Goal: Information Seeking & Learning: Check status

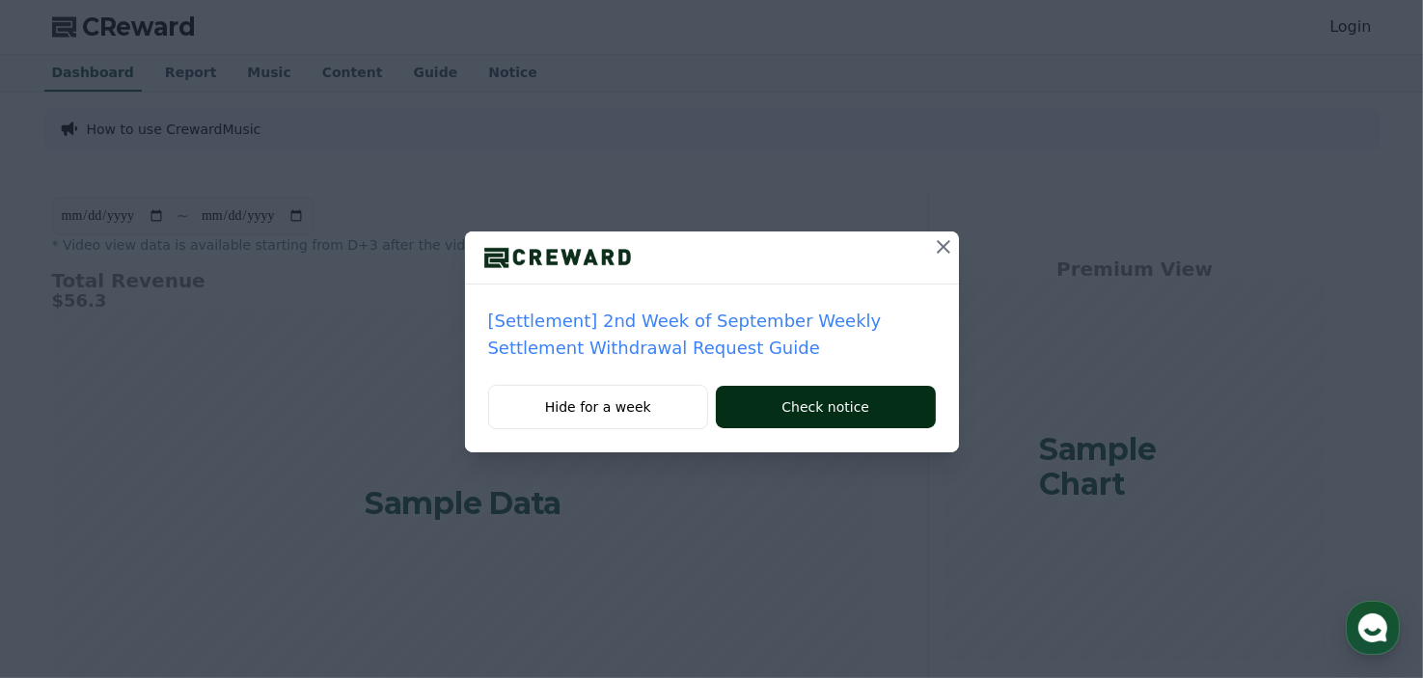
click at [834, 418] on button "Check notice" at bounding box center [825, 407] width 219 height 42
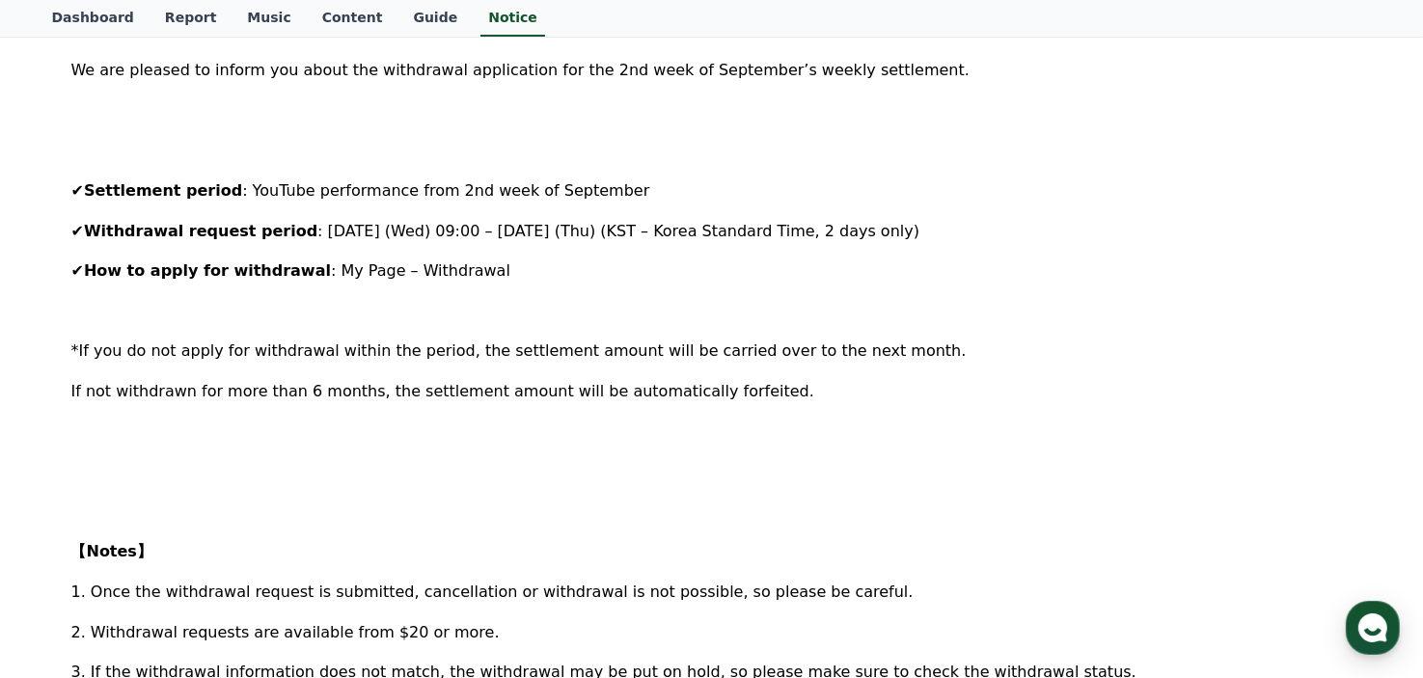
scroll to position [386, 0]
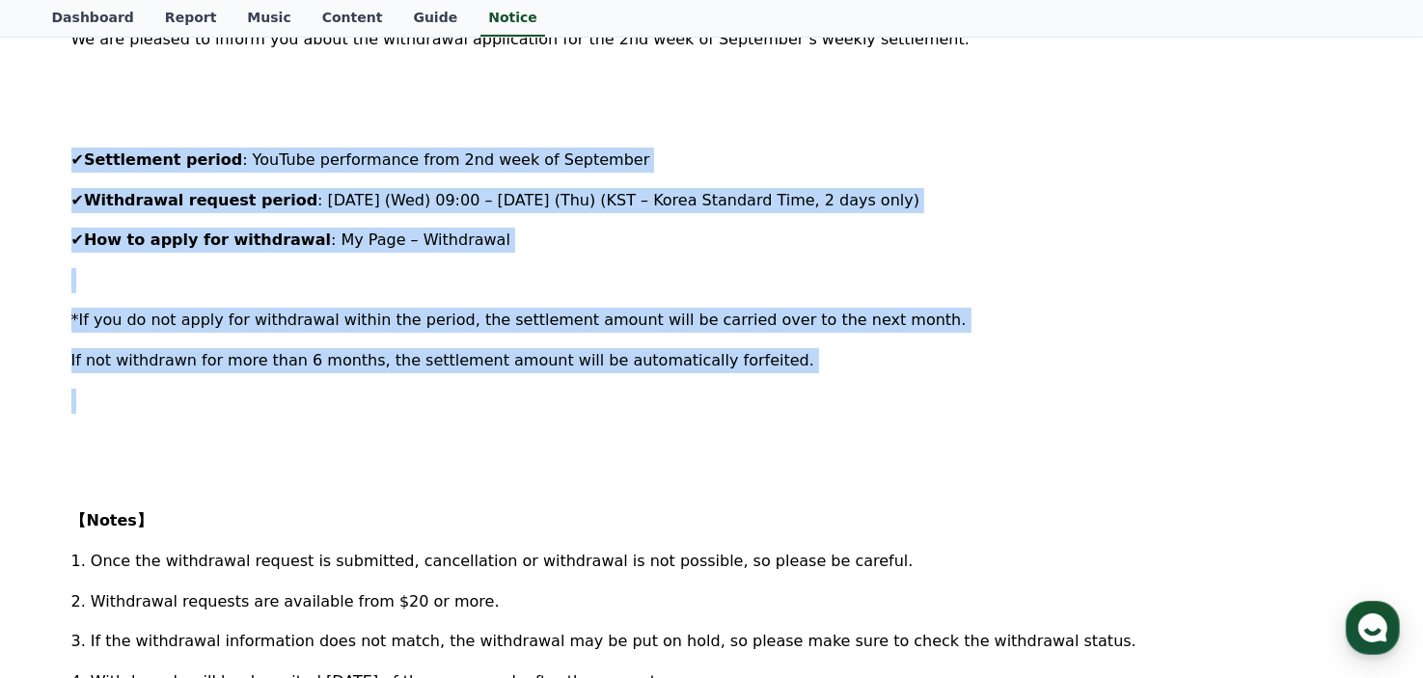
drag, startPoint x: 746, startPoint y: 398, endPoint x: 68, endPoint y: 159, distance: 719.3
click at [68, 159] on div "[Settlement] 2nd Week of September Weekly Settlement Withdrawal Request Guide C…" at bounding box center [712, 521] width 1289 height 1399
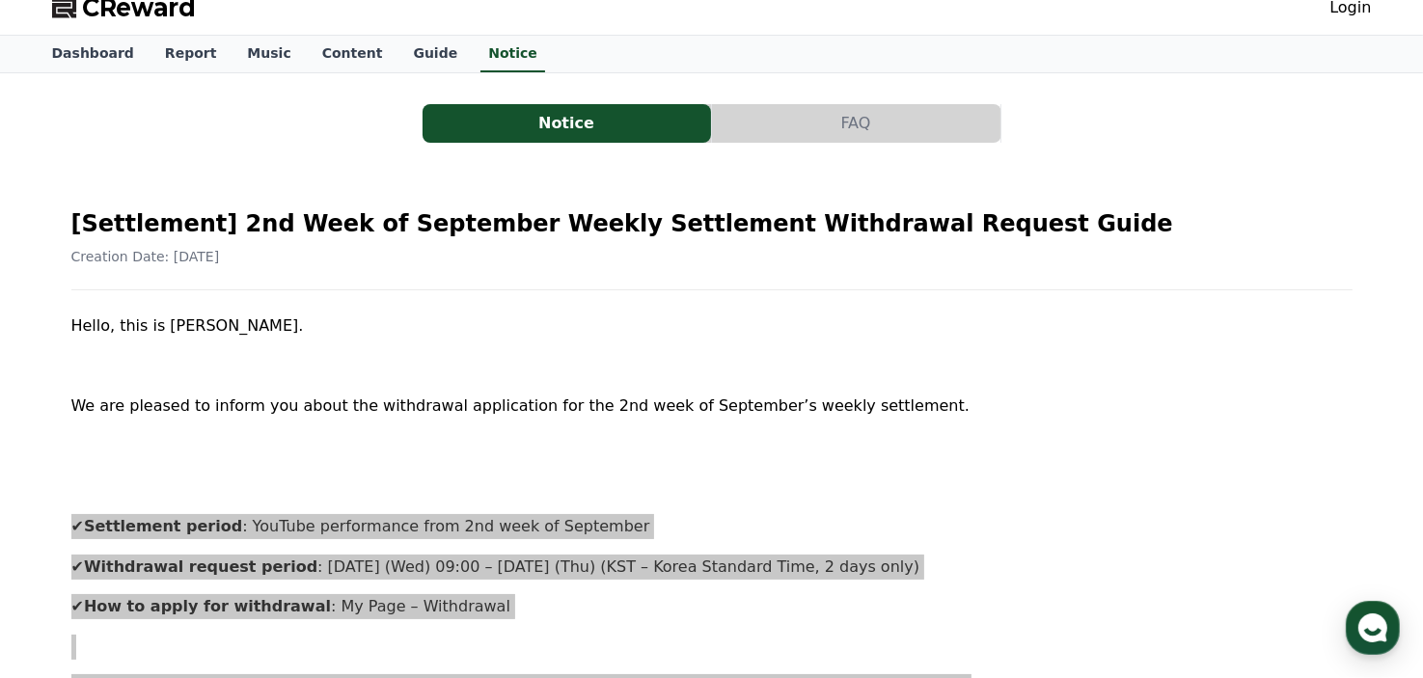
scroll to position [0, 0]
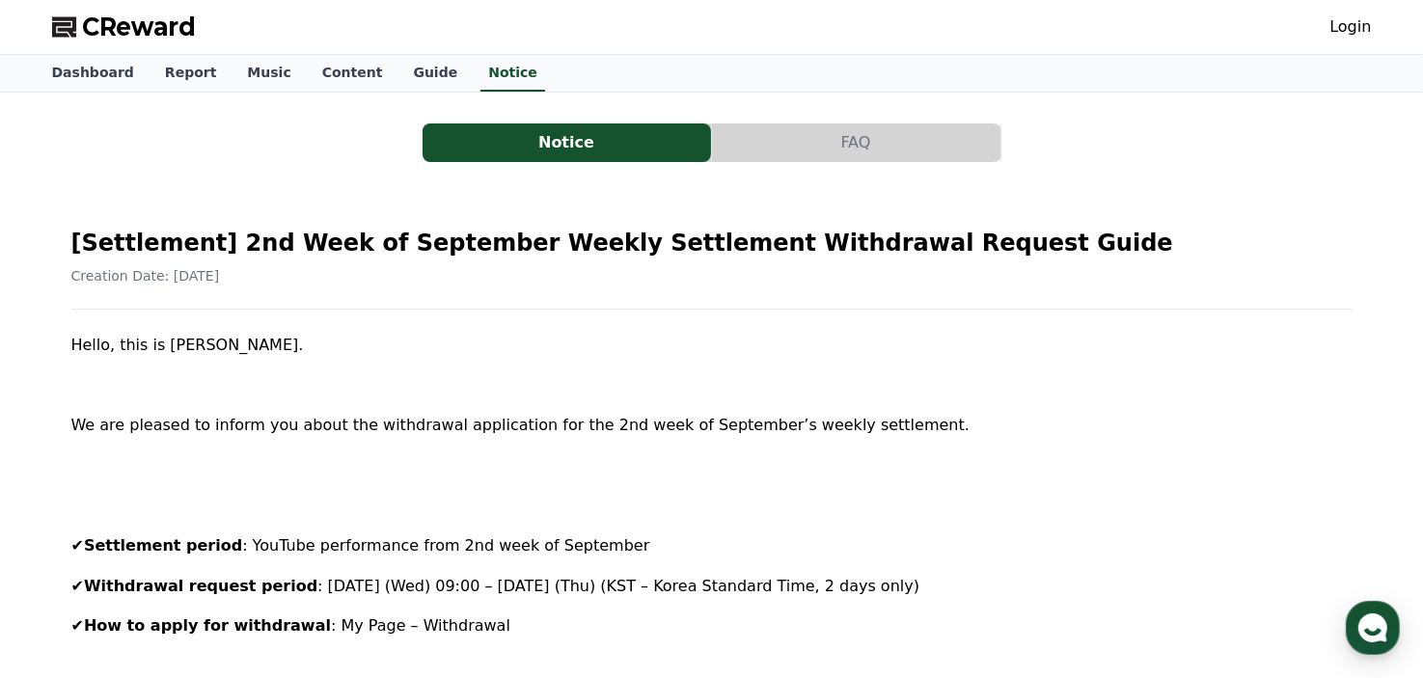
click at [257, 83] on link "Music" at bounding box center [269, 73] width 74 height 37
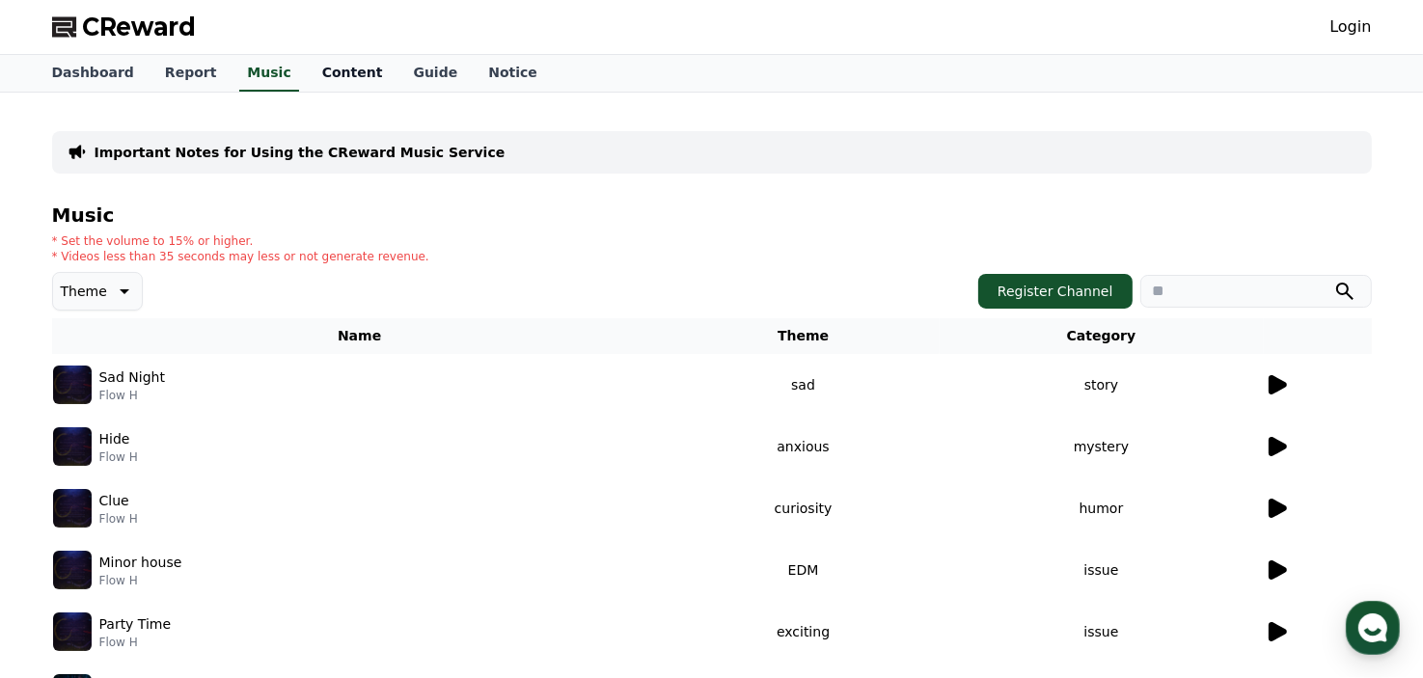
click at [332, 72] on link "Content" at bounding box center [353, 73] width 92 height 37
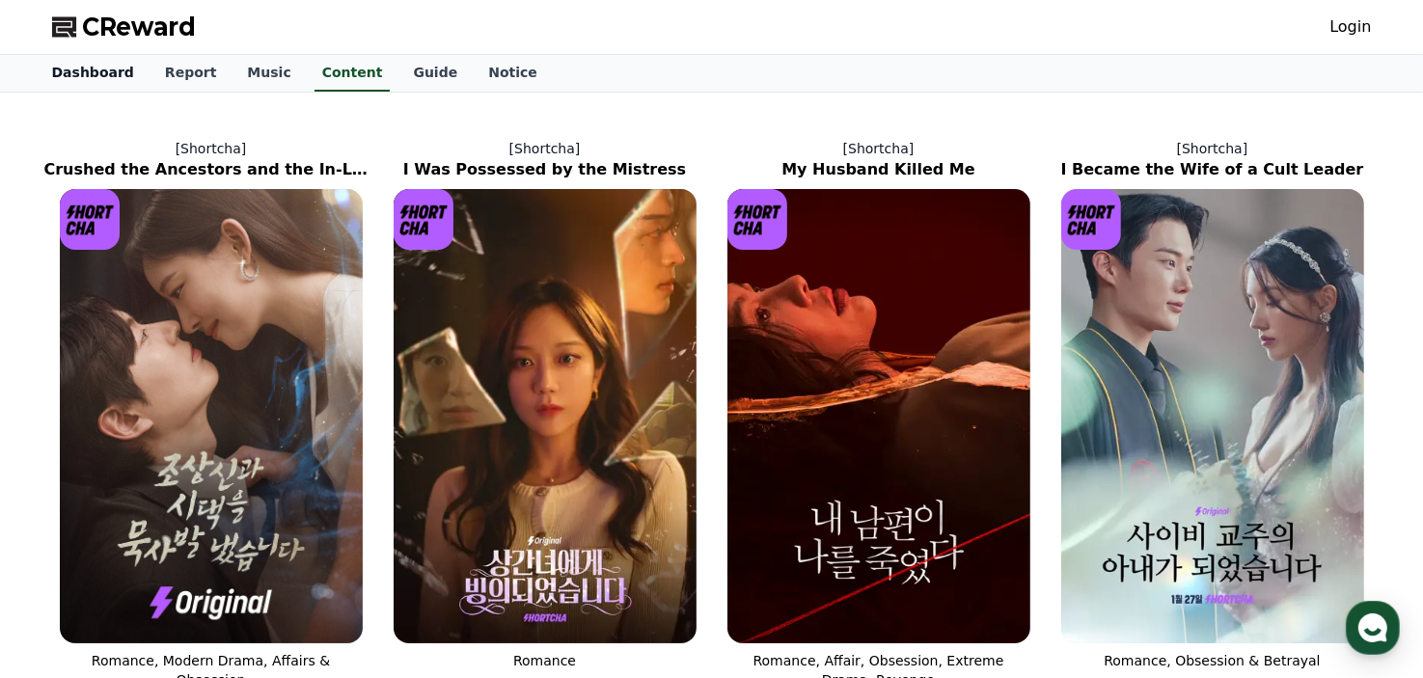
click at [104, 70] on link "Dashboard" at bounding box center [93, 73] width 113 height 37
